Goal: Information Seeking & Learning: Find specific fact

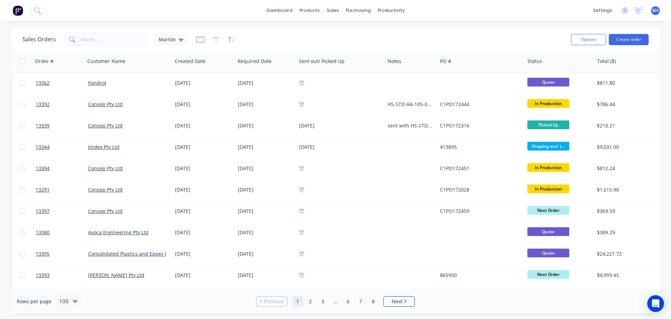
click at [286, 27] on div "dashboard products sales purchasing productivity dashboard products Product Cat…" at bounding box center [335, 159] width 671 height 319
click at [307, 42] on div "Sales Orders Marton" at bounding box center [293, 39] width 543 height 17
click at [396, 33] on div "Workflow" at bounding box center [403, 33] width 21 height 6
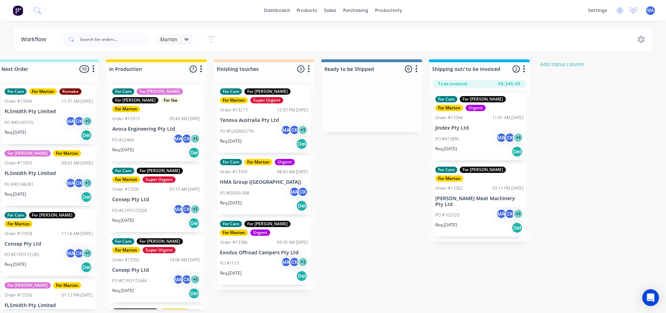
scroll to position [0, 250]
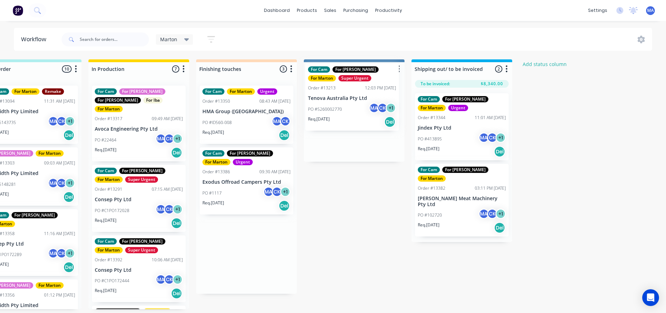
drag, startPoint x: 241, startPoint y: 131, endPoint x: 342, endPoint y: 110, distance: 103.3
click at [342, 110] on div "Submitted 1 Status colour #32CD32 hex #32CD32 Save Cancel Summaries Total order…" at bounding box center [226, 184] width 963 height 250
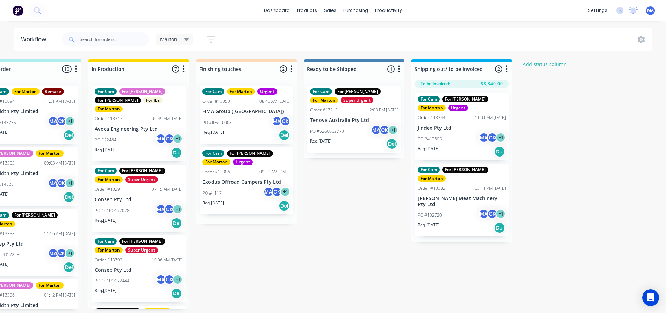
click at [348, 127] on div "PO #5260002770 MA CK + 1" at bounding box center [354, 131] width 88 height 13
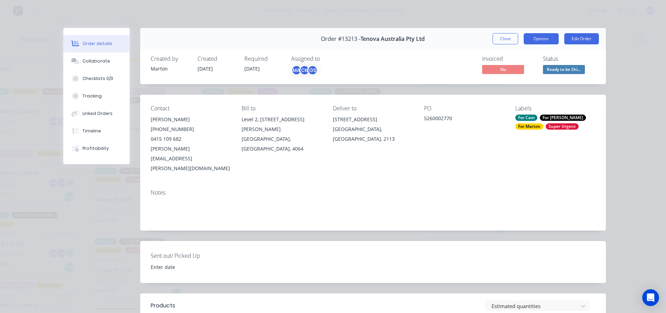
click at [548, 34] on button "Options" at bounding box center [541, 38] width 35 height 11
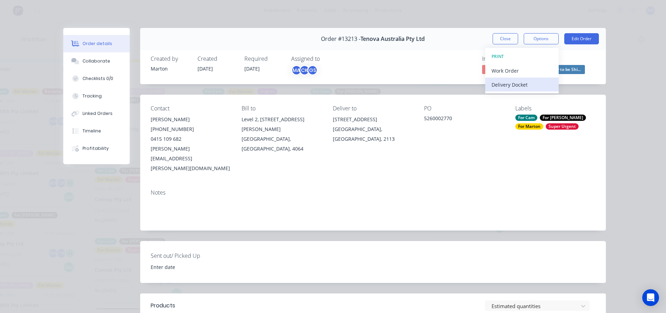
click at [514, 84] on div "Delivery Docket" at bounding box center [522, 85] width 61 height 10
click at [511, 87] on div "Standard" at bounding box center [522, 85] width 61 height 10
click at [503, 37] on button "Close" at bounding box center [506, 38] width 26 height 11
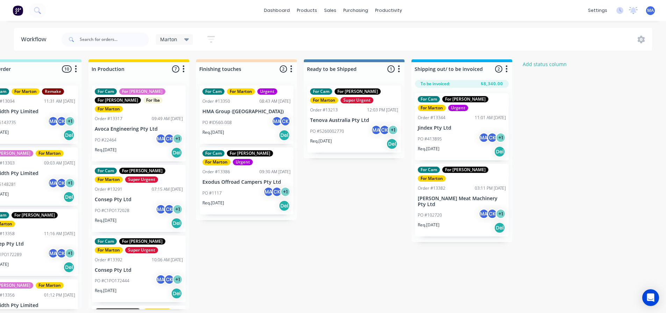
click at [247, 45] on div "Marton Save new view None edit Marton (Default) edit For Cam edit For [PERSON_N…" at bounding box center [356, 39] width 592 height 21
click at [550, 37] on link "Company" at bounding box center [564, 33] width 93 height 14
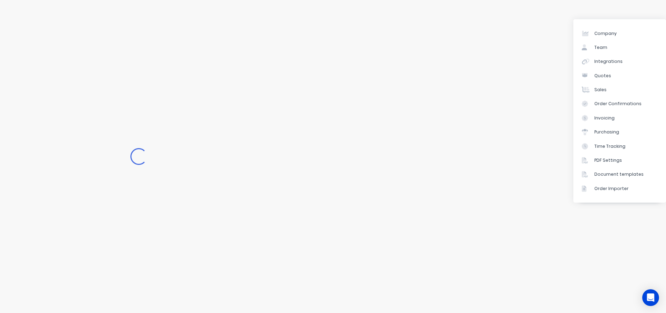
select select "AU"
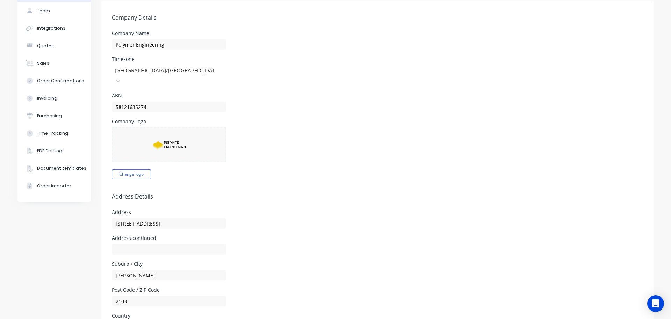
scroll to position [35, 0]
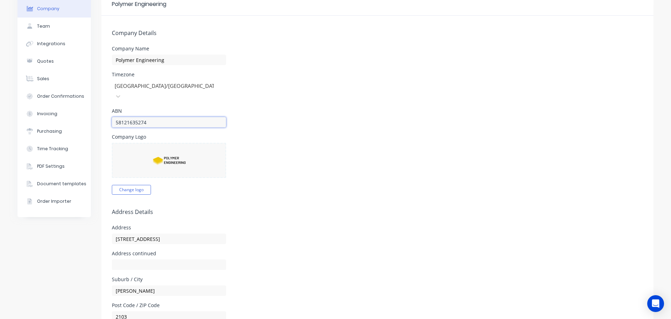
drag, startPoint x: 130, startPoint y: 114, endPoint x: 98, endPoint y: 119, distance: 32.8
click at [104, 115] on form "Company Details Company Name Polymer Engineering Timezone [GEOGRAPHIC_DATA]/[GE…" at bounding box center [377, 305] width 553 height 579
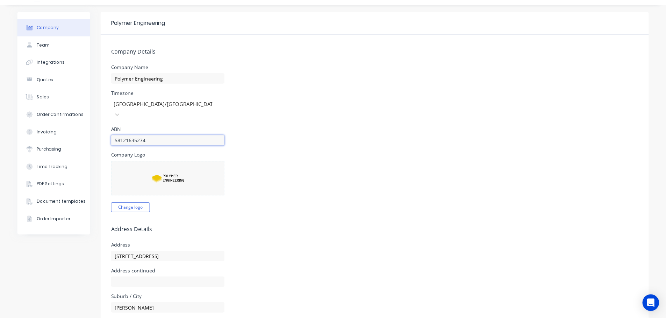
scroll to position [0, 0]
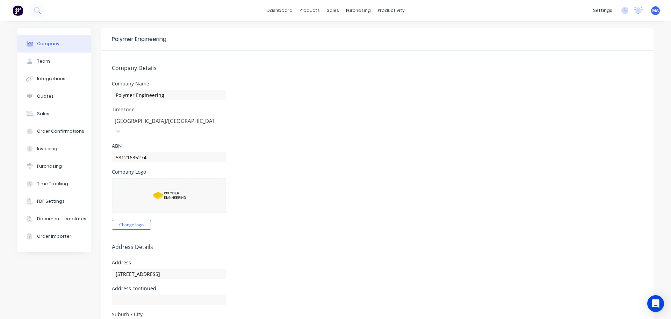
click at [21, 10] on img at bounding box center [18, 10] width 10 height 10
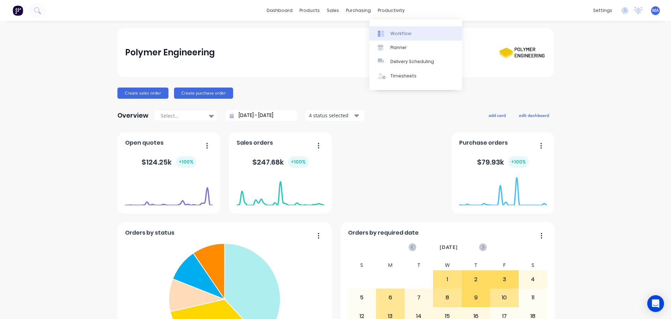
click at [386, 32] on div at bounding box center [383, 33] width 10 height 6
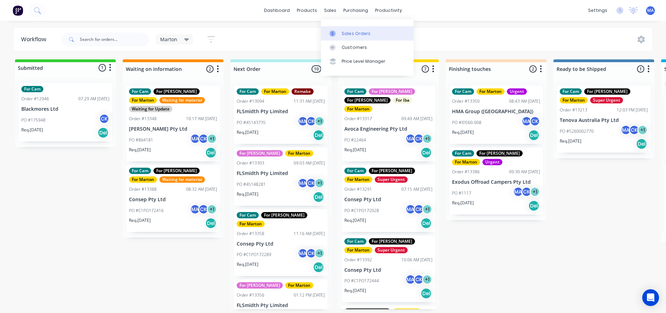
click at [337, 30] on div at bounding box center [334, 33] width 10 height 6
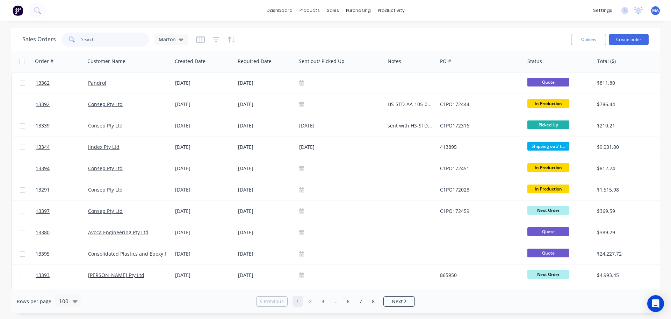
click at [123, 39] on input "text" at bounding box center [115, 40] width 68 height 14
paste input "45148716"
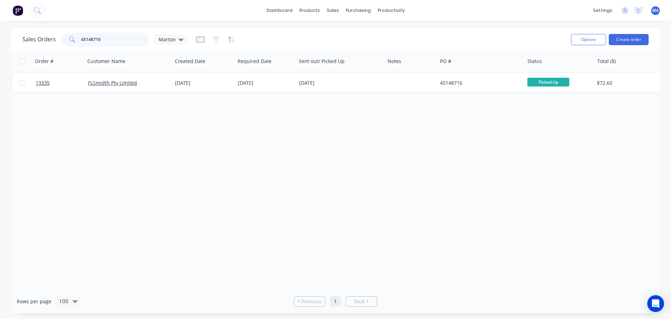
type input "45148716"
drag, startPoint x: 121, startPoint y: 35, endPoint x: 58, endPoint y: 40, distance: 62.8
click at [71, 38] on div "45148716" at bounding box center [105, 40] width 87 height 14
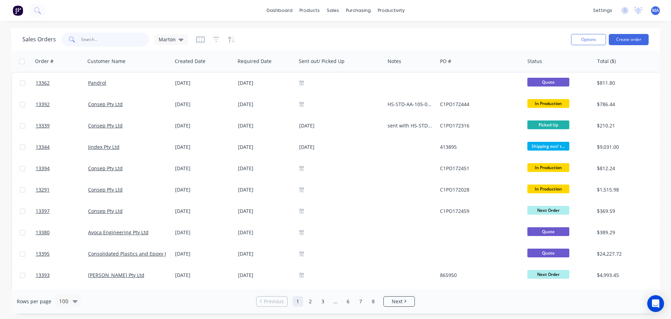
drag, startPoint x: 119, startPoint y: 43, endPoint x: 139, endPoint y: 46, distance: 20.2
click at [119, 43] on input "text" at bounding box center [115, 40] width 68 height 14
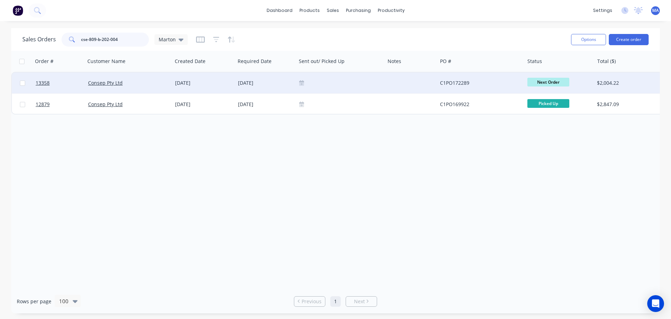
type input "cse-809-b-202-004"
click at [141, 80] on div "Consep Pty Ltd" at bounding box center [127, 82] width 78 height 7
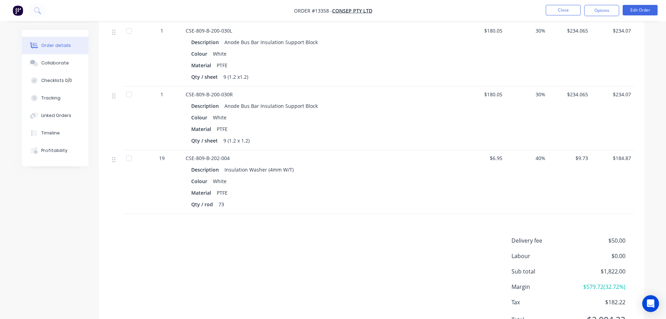
scroll to position [594, 0]
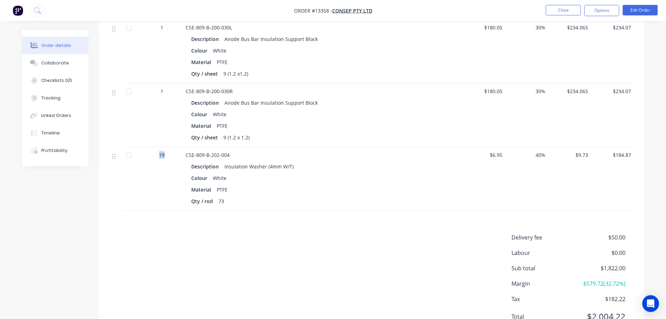
drag, startPoint x: 167, startPoint y: 154, endPoint x: 154, endPoint y: 155, distance: 13.0
click at [154, 155] on div "19" at bounding box center [162, 154] width 36 height 7
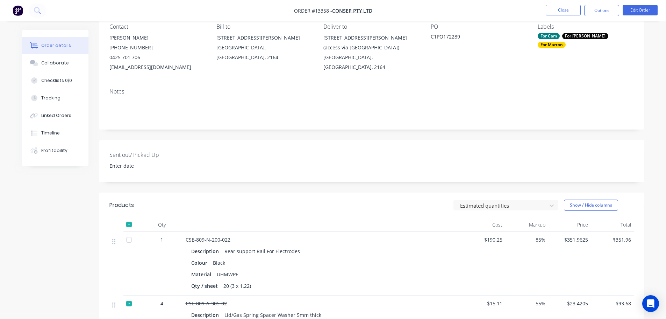
scroll to position [0, 0]
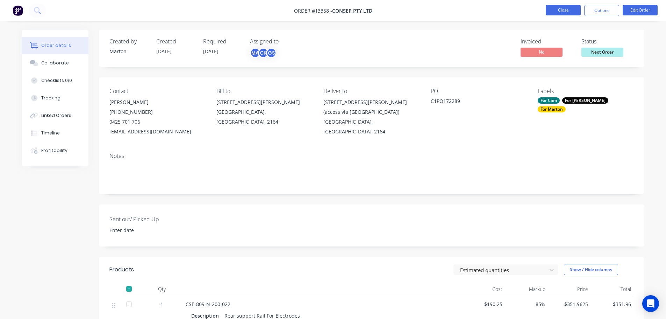
click at [575, 12] on button "Close" at bounding box center [563, 10] width 35 height 10
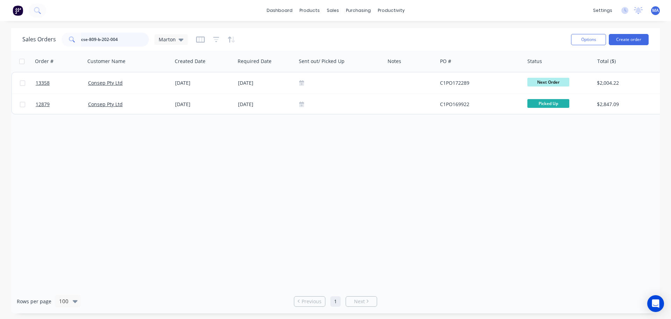
click at [122, 37] on input "cse-809-b-202-004" at bounding box center [115, 40] width 68 height 14
click at [100, 40] on input "cse-809-b-202-004" at bounding box center [115, 40] width 68 height 14
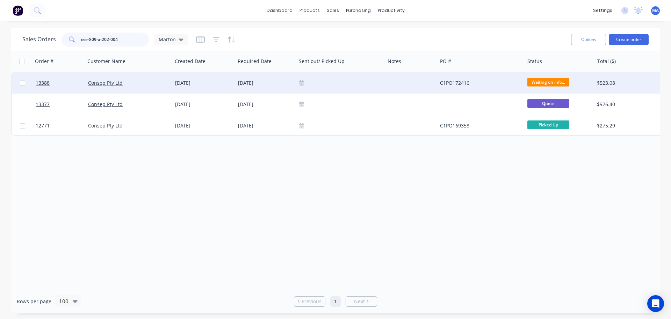
type input "cse-809-a-202-004"
click at [152, 84] on div "Consep Pty Ltd" at bounding box center [127, 82] width 78 height 7
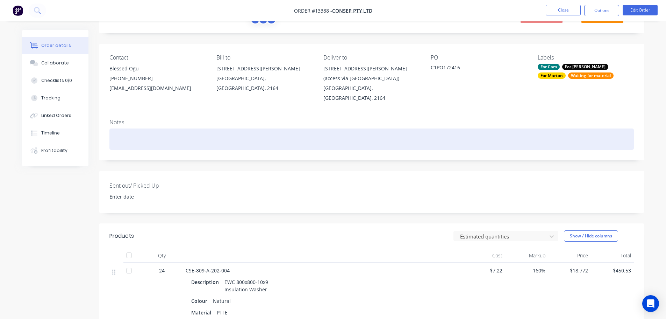
scroll to position [140, 0]
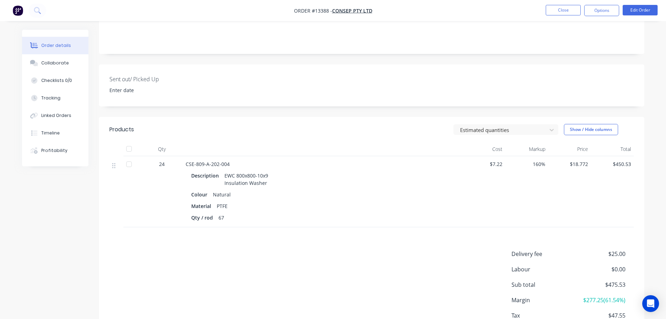
click at [207, 161] on span "CSE-809-A-202-004" at bounding box center [208, 164] width 44 height 7
click at [48, 64] on div "Collaborate" at bounding box center [55, 63] width 28 height 6
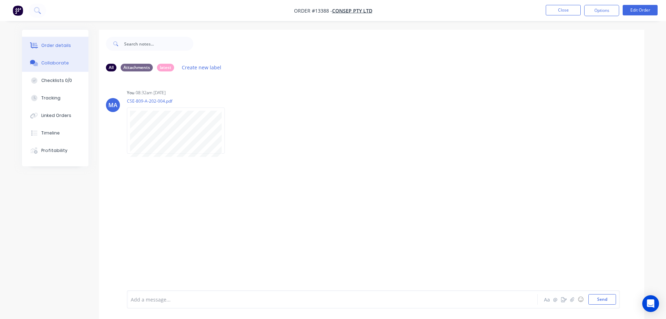
click at [65, 49] on button "Order details" at bounding box center [55, 45] width 66 height 17
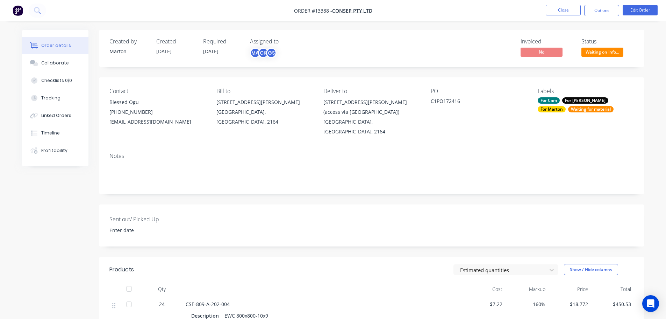
click at [599, 55] on span "Waiting on info..." at bounding box center [603, 52] width 42 height 9
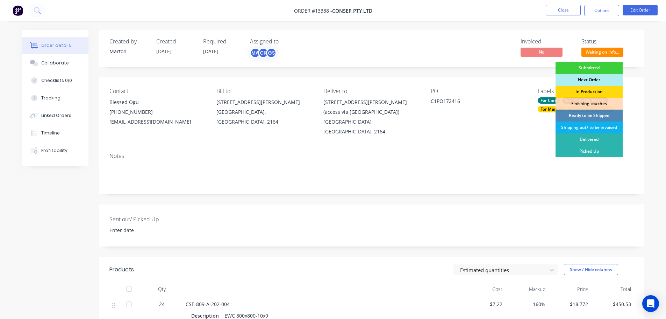
click at [592, 79] on div "Next Order" at bounding box center [589, 80] width 67 height 12
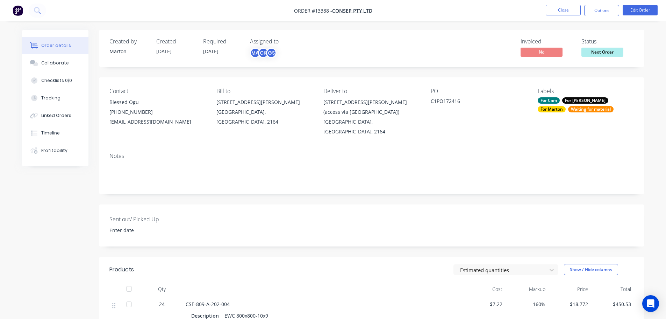
click at [568, 109] on div "Waiting for material" at bounding box center [590, 109] width 45 height 6
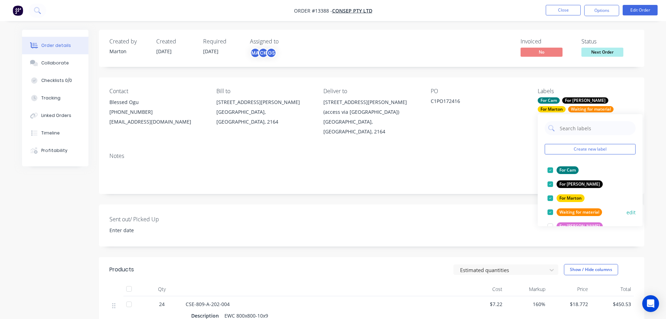
click at [549, 214] on div at bounding box center [550, 212] width 14 height 14
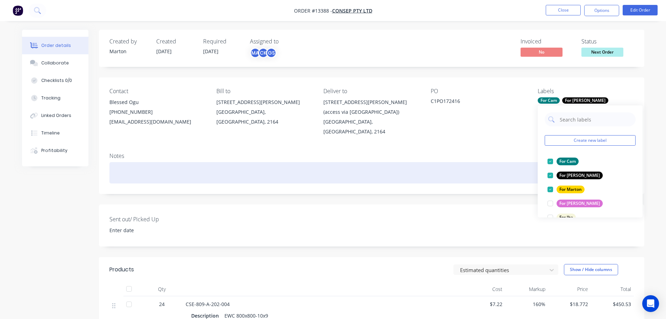
click at [528, 172] on div at bounding box center [371, 172] width 525 height 21
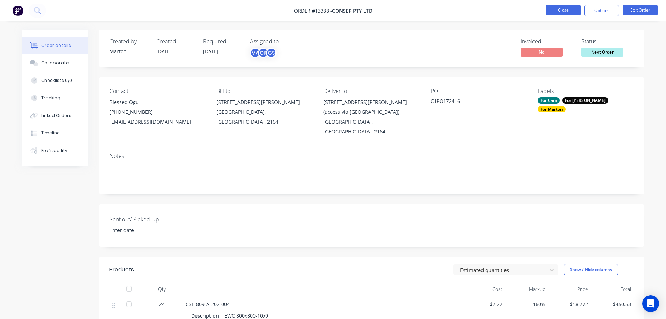
click at [554, 13] on button "Close" at bounding box center [563, 10] width 35 height 10
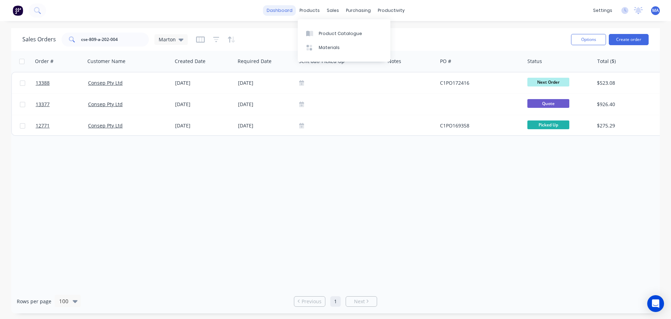
click at [276, 11] on link "dashboard" at bounding box center [279, 10] width 33 height 10
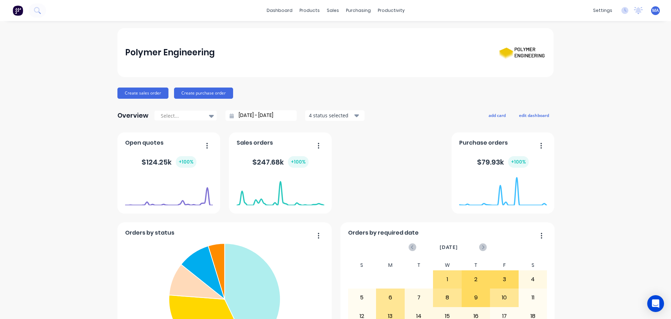
click at [67, 32] on div "Polymer Engineering Create sales order Create purchase order Overview Select...…" at bounding box center [335, 300] width 671 height 545
click at [354, 84] on div "Polymer Engineering Create sales order Create purchase order Overview Select...…" at bounding box center [335, 300] width 436 height 545
click at [387, 33] on div at bounding box center [383, 33] width 10 height 6
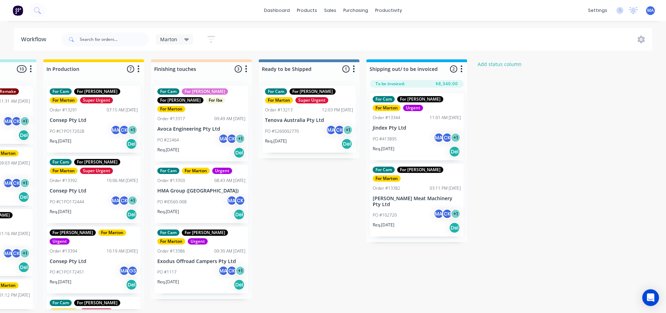
scroll to position [0, 297]
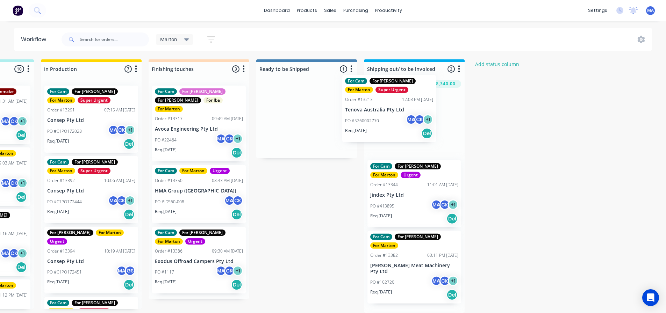
drag, startPoint x: 349, startPoint y: 130, endPoint x: 389, endPoint y: 124, distance: 40.3
click at [389, 124] on div "Submitted 1 Status colour #32CD32 hex #32CD32 Save Cancel Summaries Total order…" at bounding box center [179, 186] width 963 height 254
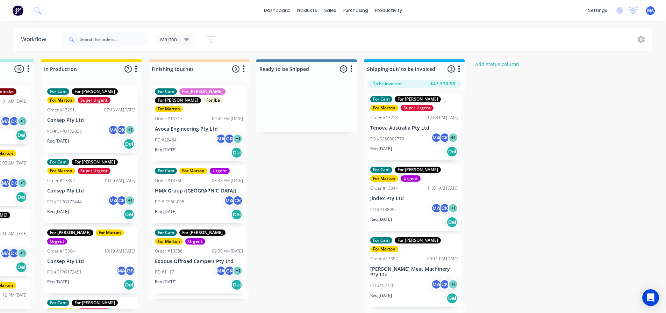
click at [403, 143] on div "PO #5260002770 MA CK + 1" at bounding box center [414, 139] width 88 height 13
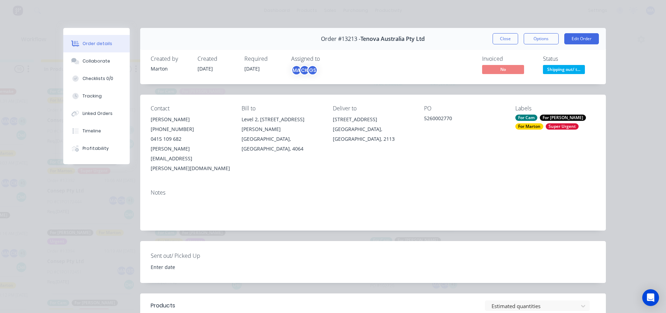
drag, startPoint x: 456, startPoint y: 117, endPoint x: 413, endPoint y: 119, distance: 42.3
click at [413, 119] on div "Contact [PERSON_NAME] [PHONE_NUMBER] [PERSON_NAME][EMAIL_ADDRESS][PERSON_NAME][…" at bounding box center [373, 139] width 466 height 89
click at [455, 141] on div "PO 5260002770" at bounding box center [464, 139] width 80 height 68
click at [418, 118] on div "Contact [PERSON_NAME] [PHONE_NUMBER] [PERSON_NAME][EMAIL_ADDRESS][PERSON_NAME][…" at bounding box center [373, 139] width 466 height 89
click at [421, 118] on div "Contact [PERSON_NAME] [PHONE_NUMBER] [PERSON_NAME][EMAIL_ADDRESS][PERSON_NAME][…" at bounding box center [373, 139] width 466 height 89
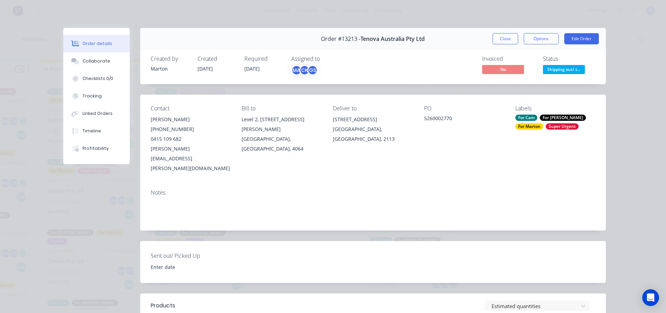
click at [424, 120] on div "5260002770" at bounding box center [464, 120] width 80 height 10
drag, startPoint x: 421, startPoint y: 118, endPoint x: 449, endPoint y: 119, distance: 28.0
click at [449, 119] on div "5260002770" at bounding box center [464, 120] width 80 height 10
copy div "5260002770"
